Goal: Navigation & Orientation: Find specific page/section

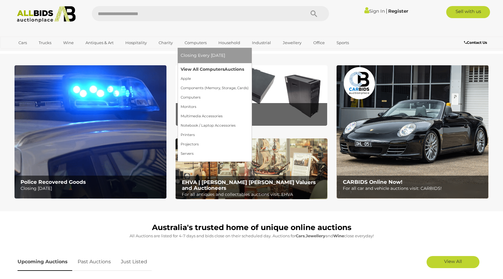
click at [196, 66] on link "View All Computers Auctions" at bounding box center [215, 69] width 68 height 9
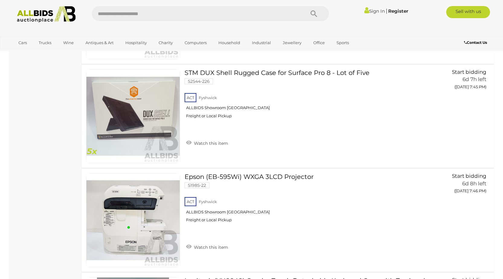
scroll to position [1088, 0]
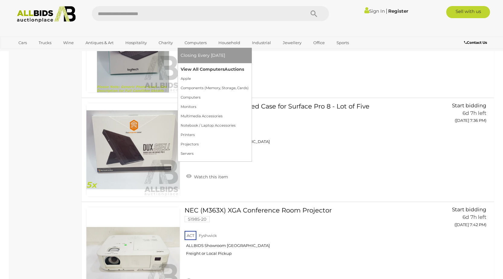
click at [192, 68] on link "View All Computers Auctions" at bounding box center [215, 69] width 68 height 9
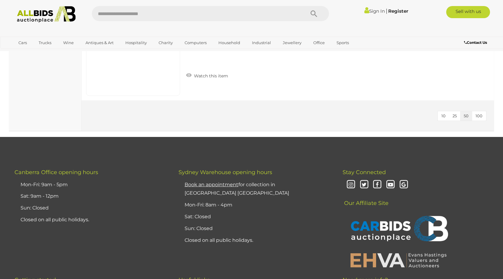
scroll to position [2115, 0]
